Goal: Task Accomplishment & Management: Manage account settings

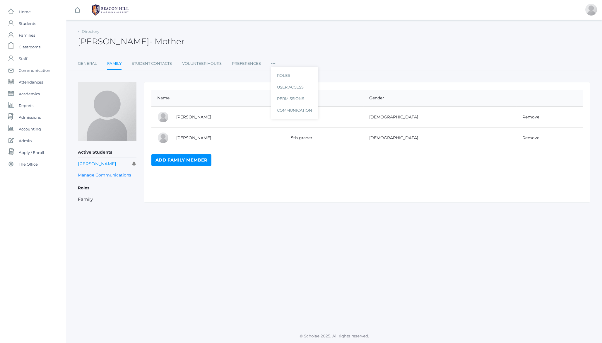
click at [115, 41] on h2 "Nicole Tesoro - Mother" at bounding box center [131, 41] width 107 height 9
click at [272, 62] on icon at bounding box center [273, 62] width 4 height 8
click at [26, 20] on span "Students" at bounding box center [27, 24] width 17 height 12
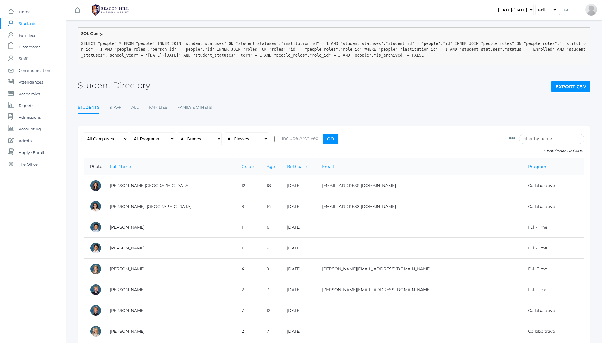
click at [515, 139] on icon at bounding box center [513, 138] width 6 height 6
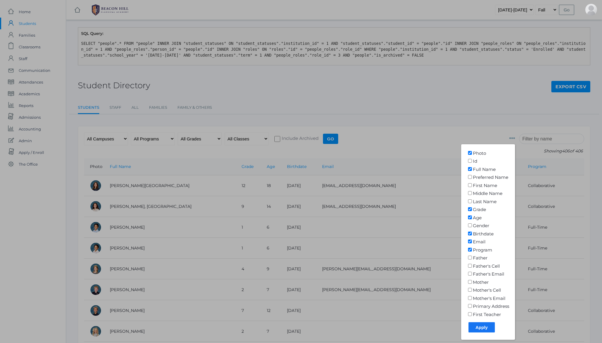
click at [473, 315] on input"] "First Teacher" at bounding box center [470, 314] width 6 height 4
checkbox input"] "true"
click at [483, 328] on input "Apply" at bounding box center [482, 327] width 26 height 10
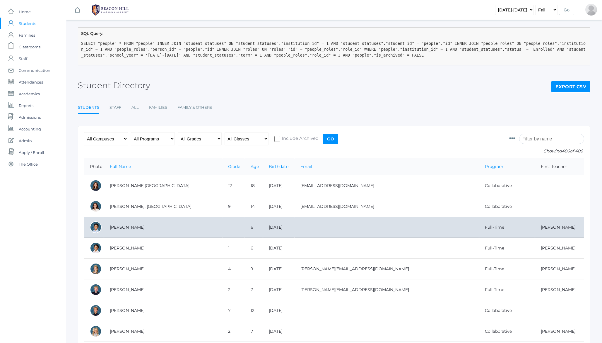
click at [222, 229] on td "1" at bounding box center [233, 227] width 23 height 21
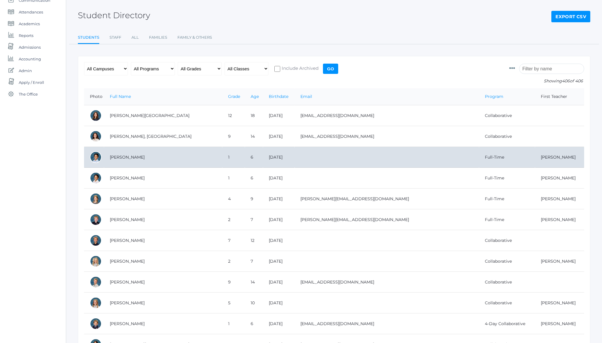
scroll to position [69, 0]
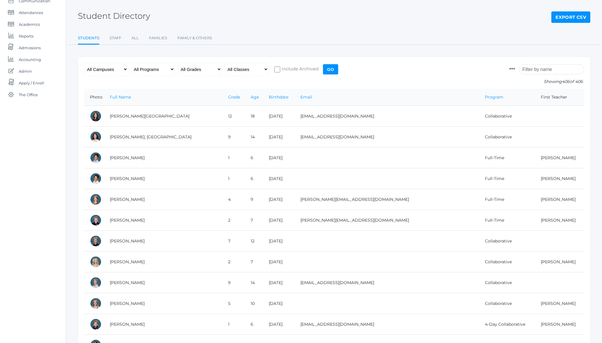
click at [98, 18] on h2 "Student Directory" at bounding box center [114, 15] width 72 height 9
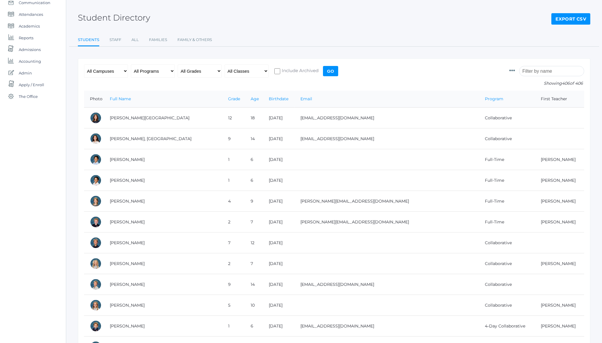
scroll to position [68, 0]
click at [88, 16] on h2 "Student Directory" at bounding box center [114, 17] width 72 height 9
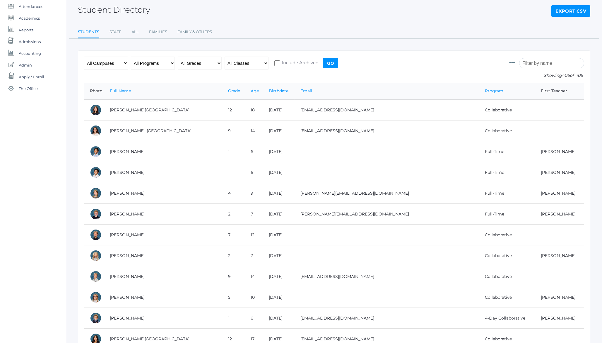
click at [378, 57] on form "Photo Id Full Name Preferred Name First Name Middle Name Last Name Grade Age Ge…" at bounding box center [334, 70] width 500 height 26
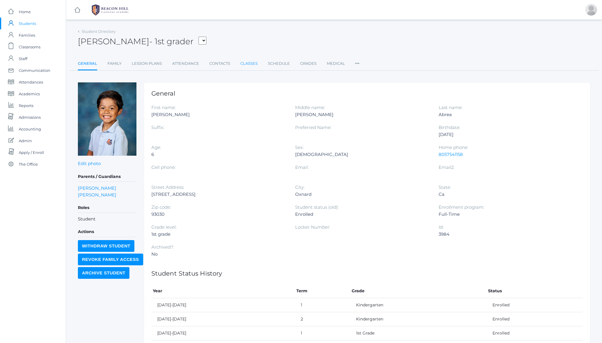
click at [246, 63] on link "Classes" at bounding box center [249, 64] width 17 height 12
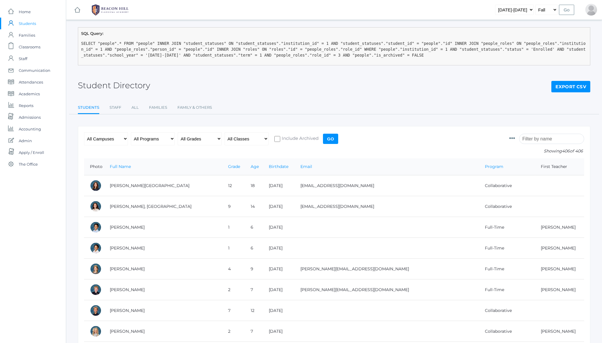
scroll to position [76, 0]
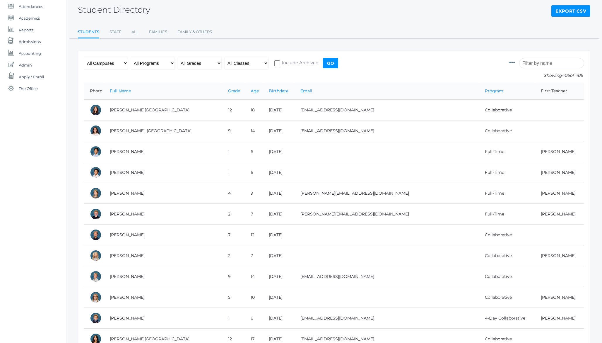
click at [515, 61] on icon at bounding box center [513, 63] width 6 height 6
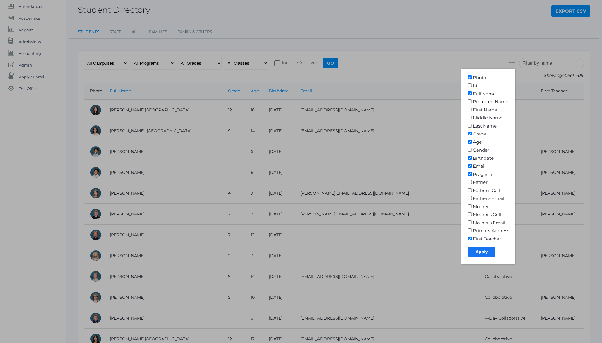
click at [499, 57] on div at bounding box center [301, 171] width 602 height 343
